Goal: Check status: Check status

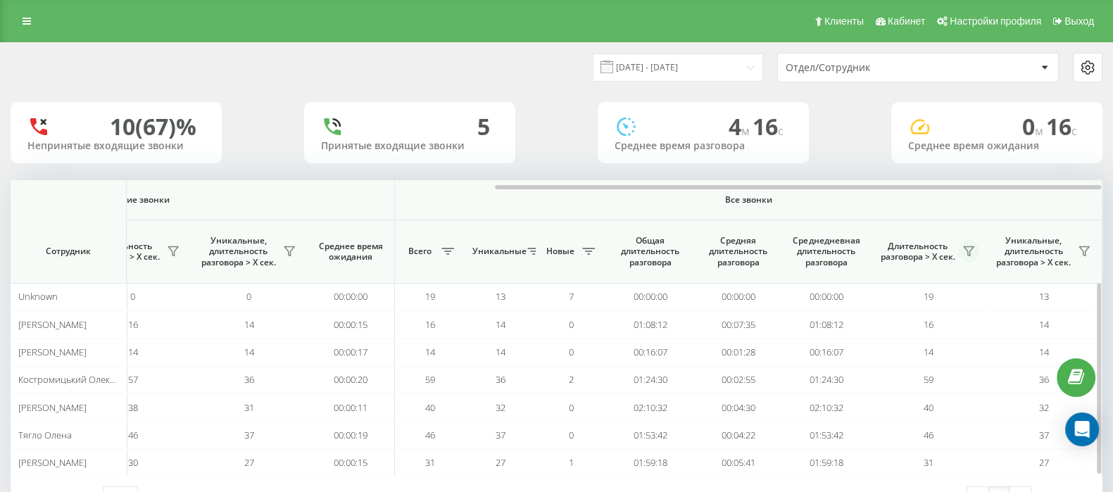
click at [968, 253] on icon at bounding box center [968, 251] width 10 height 9
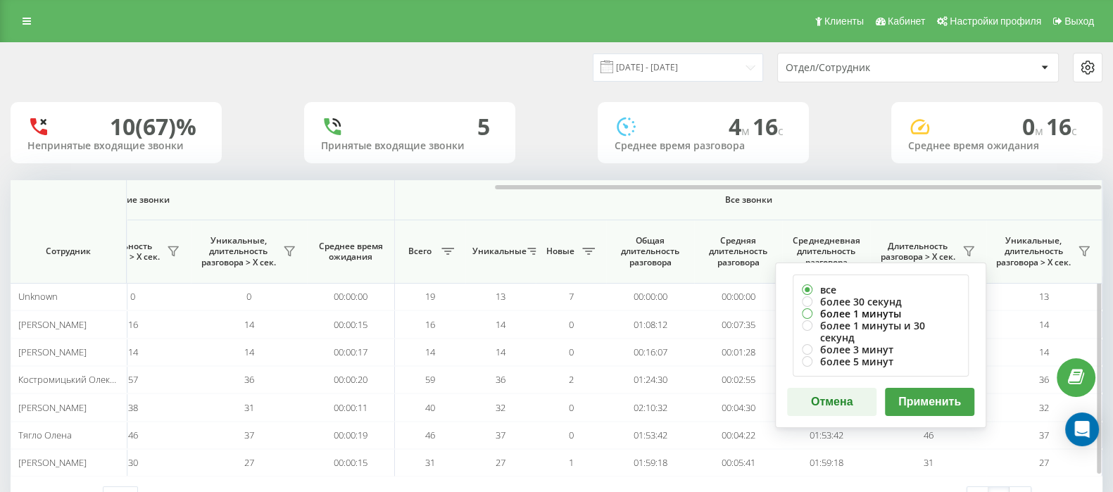
click at [806, 311] on label "более 1 минуты" at bounding box center [881, 314] width 158 height 12
radio input "true"
click at [927, 388] on button "Применить" at bounding box center [929, 402] width 89 height 28
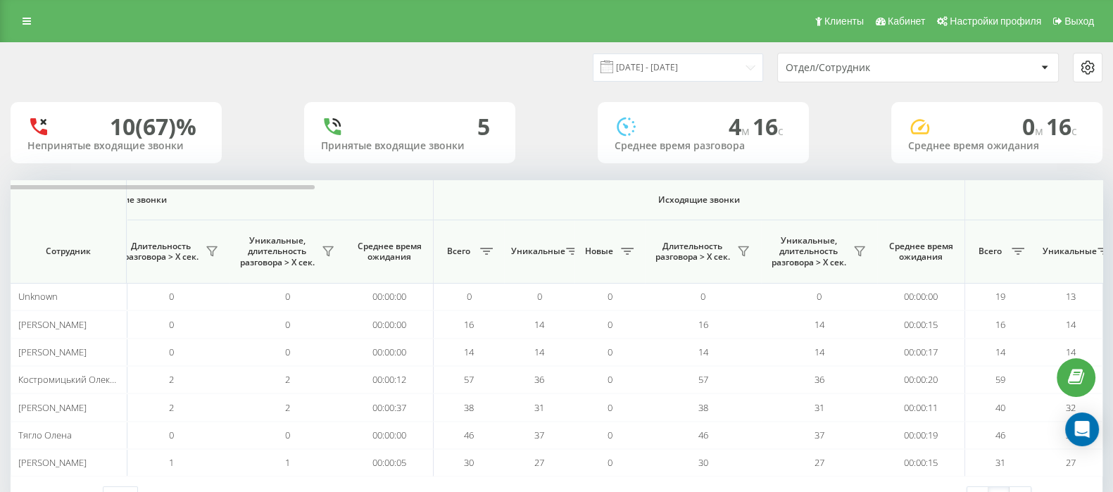
scroll to position [0, 872]
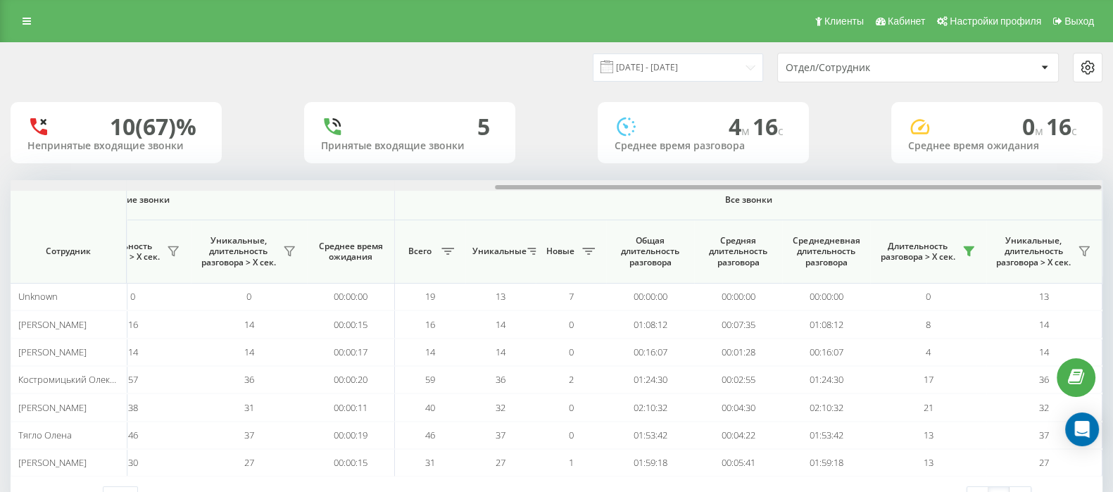
drag, startPoint x: 600, startPoint y: 185, endPoint x: 1125, endPoint y: 187, distance: 525.7
click at [1112, 187] on html "[DOMAIN_NAME] Проекты [DOMAIN_NAME] Дашборд Центр обращений Аналитика Ваши отче…" at bounding box center [556, 246] width 1113 height 492
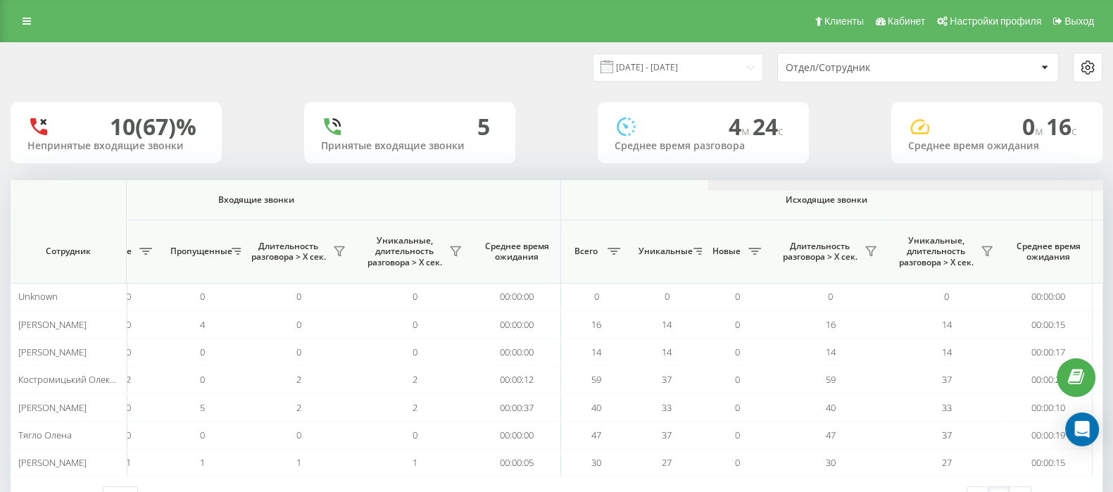
scroll to position [0, 872]
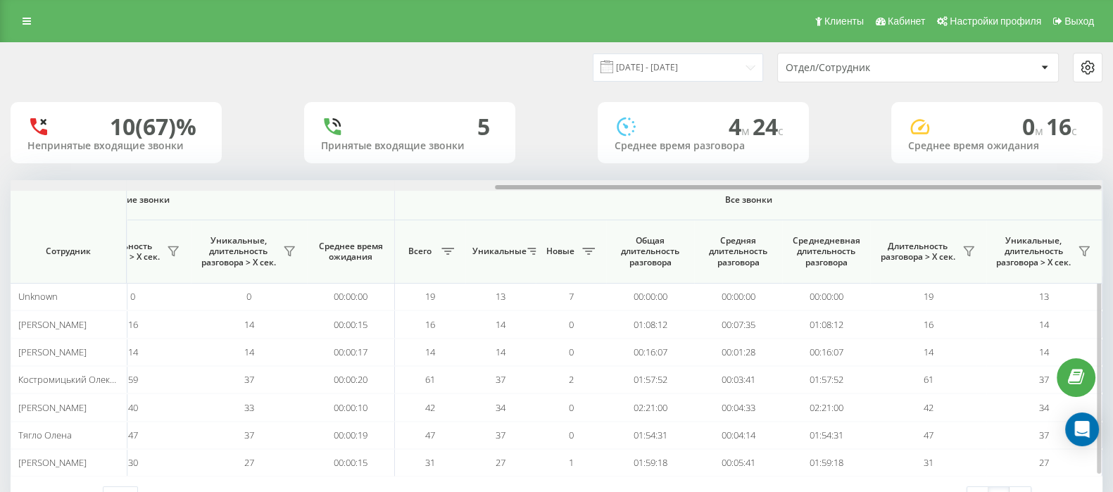
drag, startPoint x: 599, startPoint y: 184, endPoint x: 1006, endPoint y: 217, distance: 408.7
click at [1112, 194] on html "go.keycrm.app Проекты go.keycrm.app Дашборд Центр обращений Аналитика Ваши отче…" at bounding box center [556, 246] width 1113 height 492
click at [958, 248] on button at bounding box center [968, 251] width 21 height 23
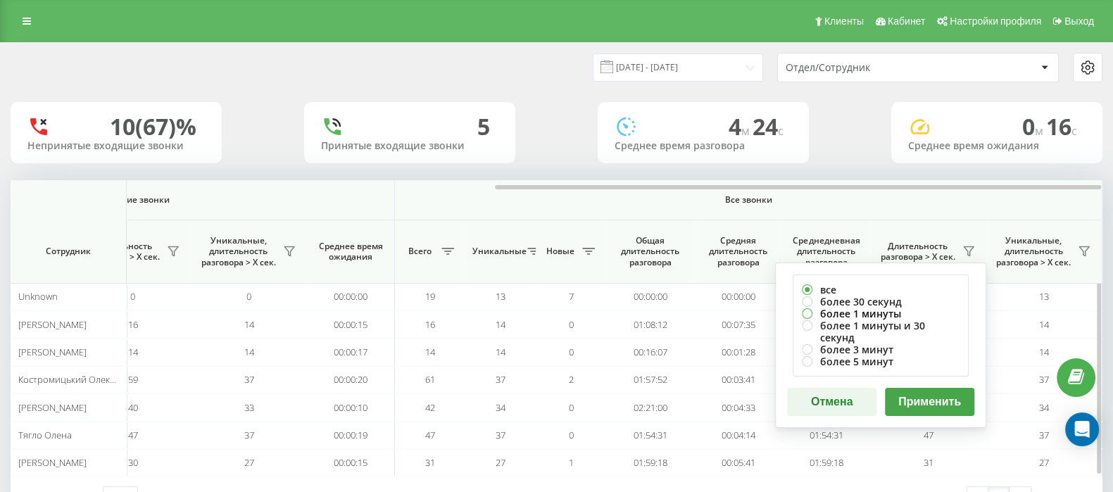
click at [809, 310] on label "более 1 минуты" at bounding box center [881, 314] width 158 height 12
radio input "true"
click at [911, 388] on button "Применить" at bounding box center [929, 402] width 89 height 28
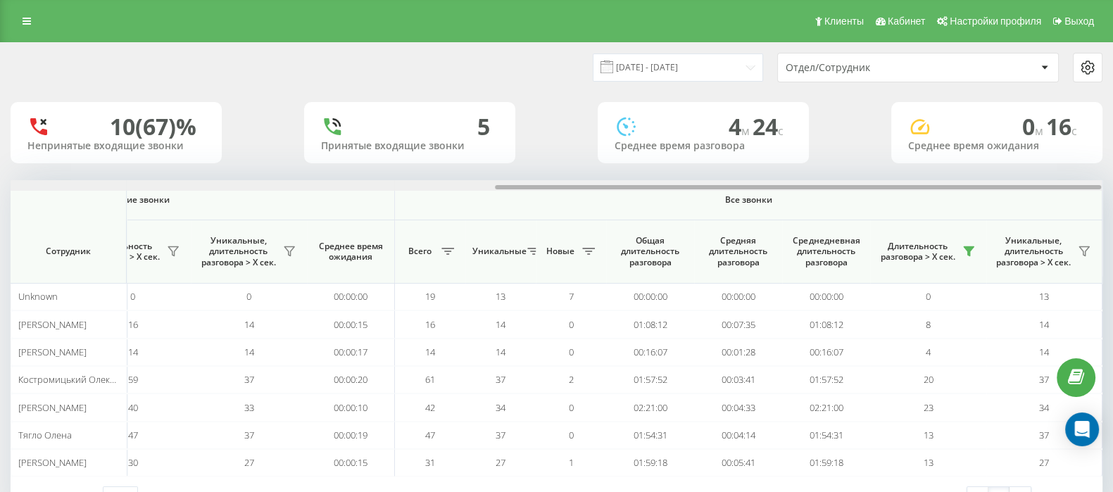
drag, startPoint x: 609, startPoint y: 187, endPoint x: 1125, endPoint y: 187, distance: 516.5
click at [1112, 187] on html "go.keycrm.app Проекты go.keycrm.app Дашборд Центр обращений Аналитика Ваши отче…" at bounding box center [556, 246] width 1113 height 492
